Goal: Navigation & Orientation: Find specific page/section

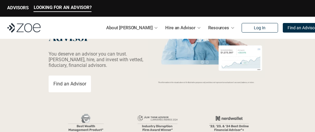
scroll to position [94, 0]
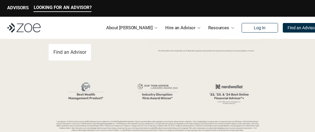
click at [23, 78] on header "Grow Your Wealth with a Financial Advisor You deserve an advisor you can trust.…" at bounding box center [157, 49] width 315 height 209
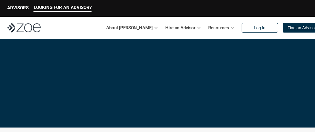
scroll to position [1264, 0]
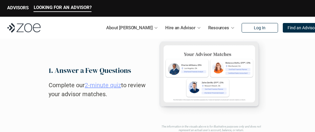
scroll to position [0, 0]
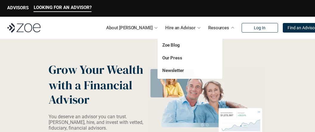
click at [216, 27] on div "Resources" at bounding box center [221, 28] width 27 height 12
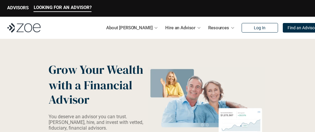
click at [17, 10] on p "ADVISORS" at bounding box center [17, 7] width 21 height 5
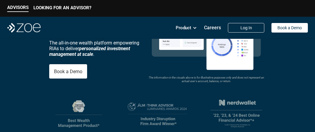
scroll to position [44, 0]
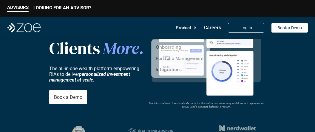
click at [193, 30] on icon at bounding box center [194, 27] width 5 height 5
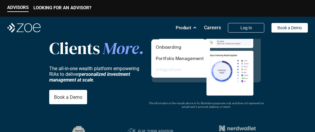
click at [175, 71] on link "Integrations" at bounding box center [169, 69] width 26 height 6
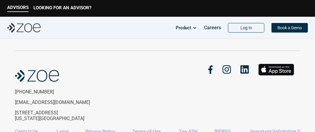
scroll to position [1327, 0]
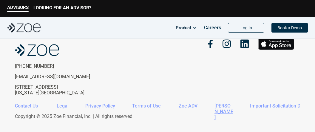
click at [265, 103] on link "Important Solicitation Disclosures" at bounding box center [286, 106] width 72 height 6
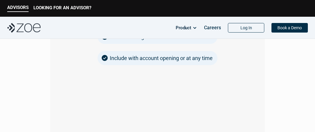
scroll to position [825, 0]
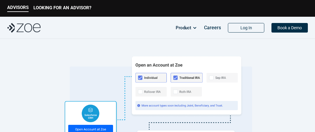
scroll to position [0, 0]
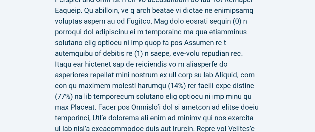
scroll to position [283, 0]
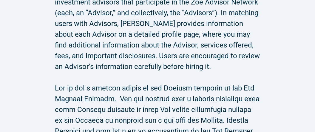
scroll to position [0, 0]
